Goal: Information Seeking & Learning: Learn about a topic

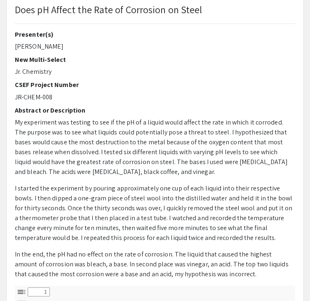
select select "custom"
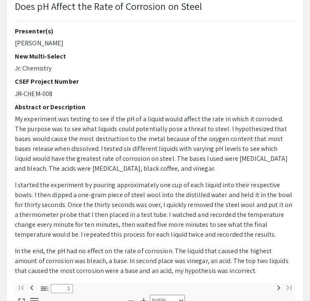
scroll to position [59, 0]
type input "0"
select select "custom"
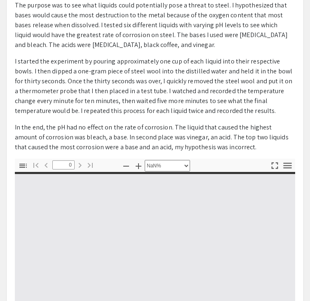
scroll to position [183, 0]
type input "1"
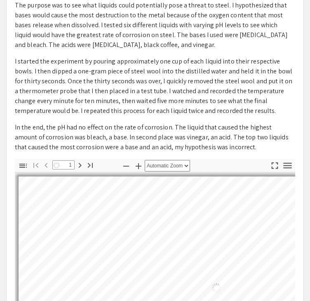
select select "auto"
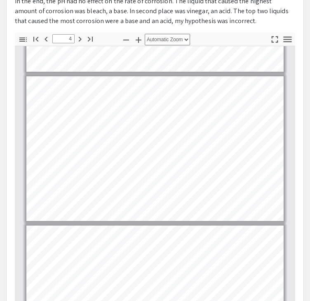
scroll to position [422, 0]
type input "3"
select select "custom"
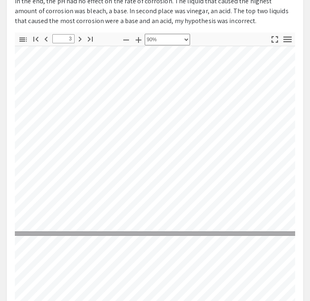
type input "4"
select select "custom"
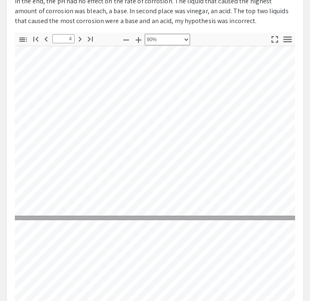
scroll to position [651, 89]
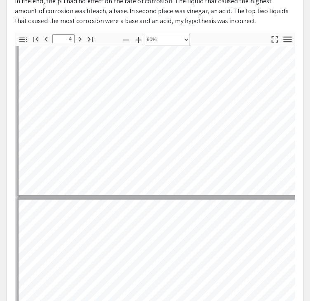
type input "5"
select select "custom"
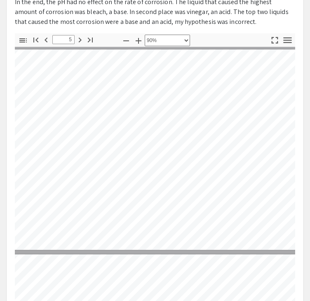
scroll to position [822, 3]
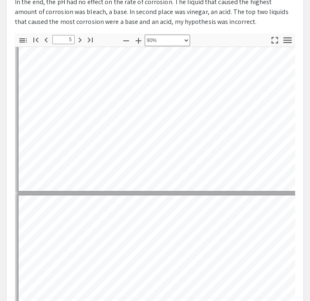
type input "6"
select select "custom"
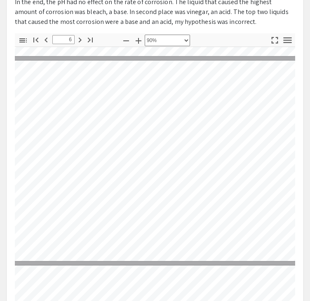
scroll to position [1017, 70]
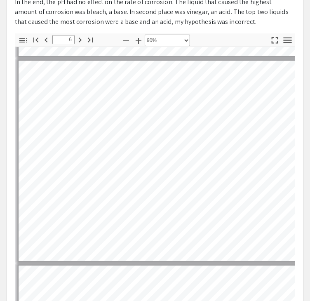
type input "7"
select select "custom"
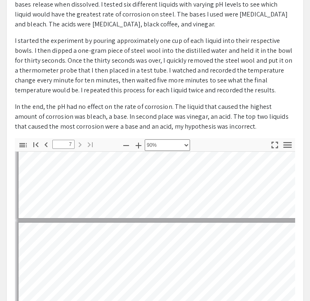
scroll to position [203, 0]
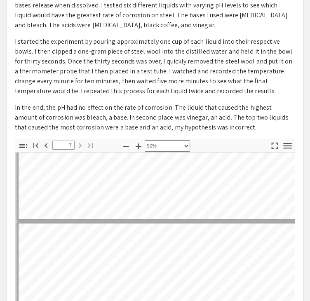
type input "6"
select select "custom"
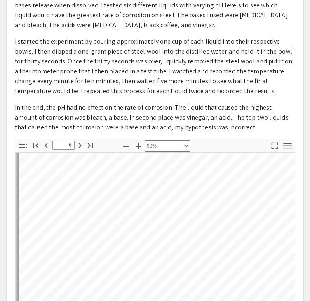
scroll to position [1063, 0]
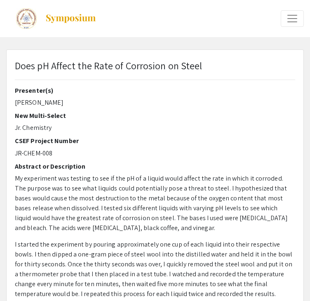
select select "custom"
type input "0"
select select "custom"
type input "1"
select select "custom"
